Goal: Find specific page/section

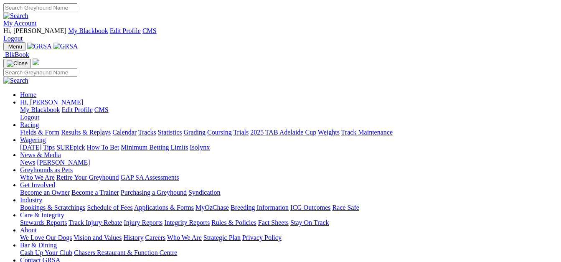
click at [39, 121] on link "Racing" at bounding box center [29, 124] width 19 height 7
click at [35, 129] on link "Fields & Form" at bounding box center [39, 132] width 39 height 7
